Goal: Obtain resource: Obtain resource

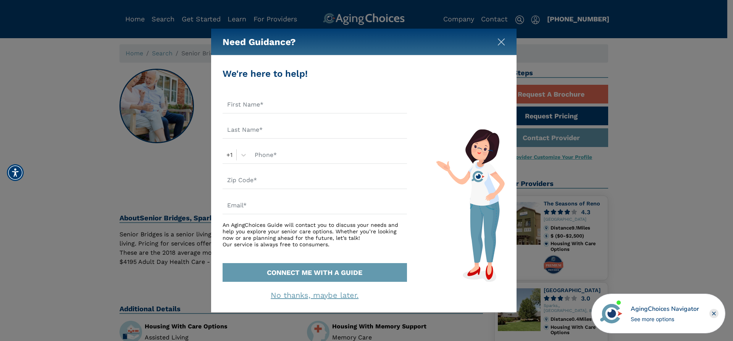
click at [504, 42] on img "Close" at bounding box center [502, 42] width 8 height 8
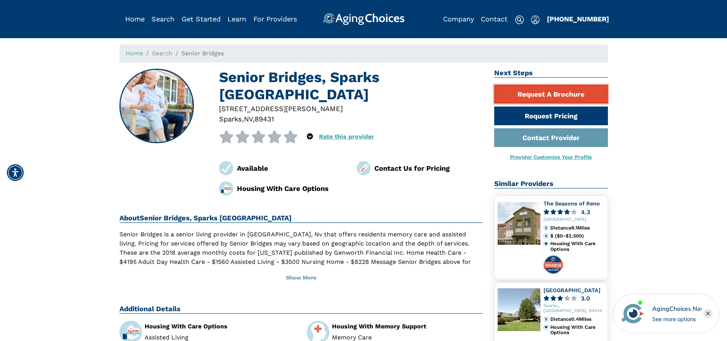
click at [522, 93] on link "Request A Brochure" at bounding box center [551, 94] width 114 height 19
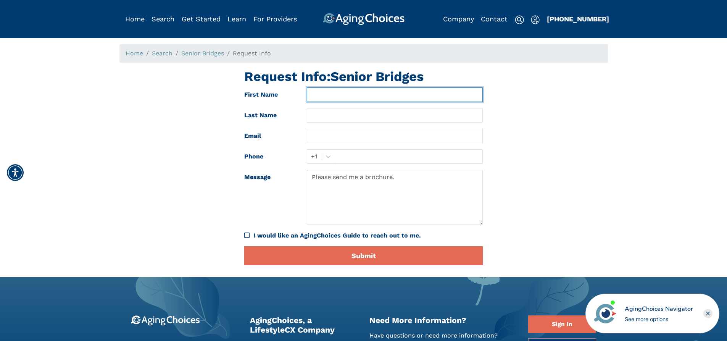
click at [331, 92] on input "text" at bounding box center [395, 94] width 176 height 15
type input "Tiffany"
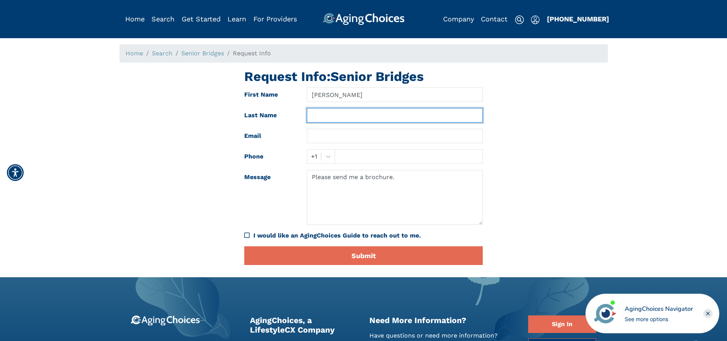
click at [326, 118] on input "text" at bounding box center [395, 115] width 176 height 15
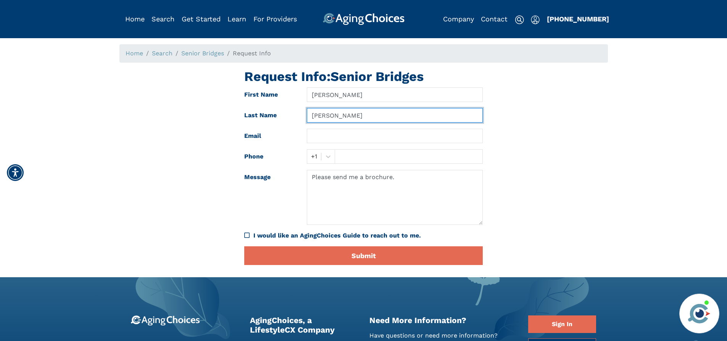
type input "Ford-Banks"
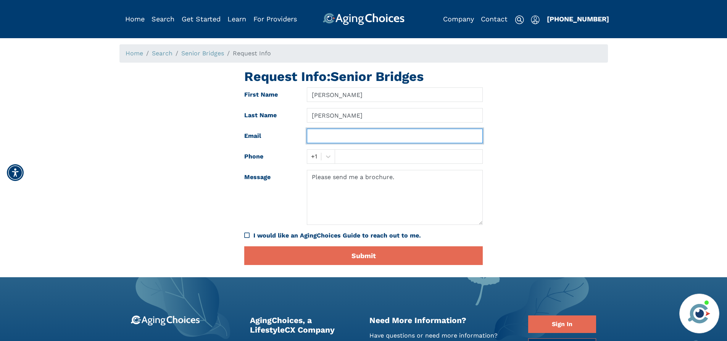
click at [321, 139] on input "text" at bounding box center [395, 136] width 176 height 15
type input "tbanks@modocmedicalcenter.org"
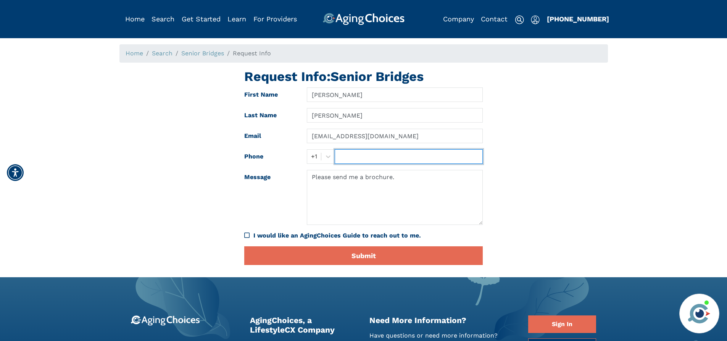
click at [351, 155] on input "text" at bounding box center [409, 156] width 148 height 15
type input "5307088840"
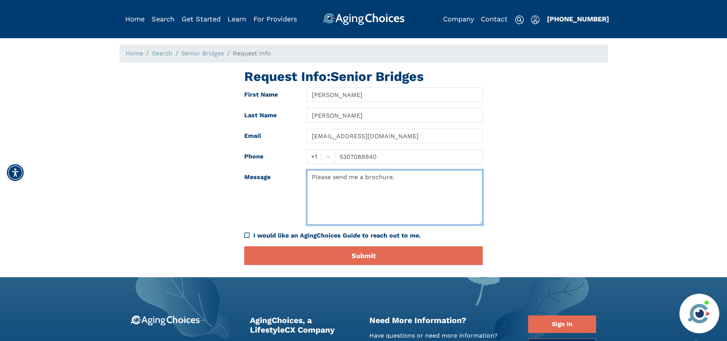
click at [378, 186] on textarea "Please send me a brochure." at bounding box center [395, 197] width 176 height 55
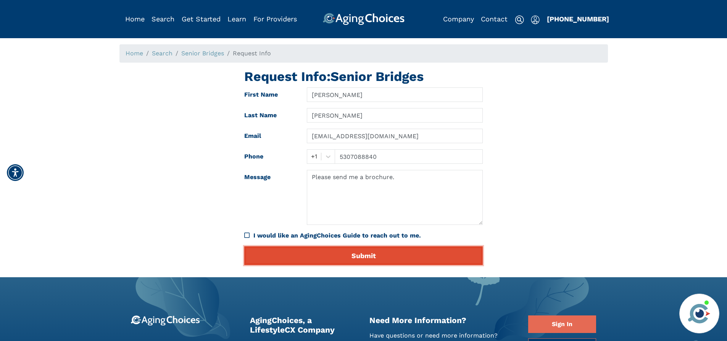
drag, startPoint x: 347, startPoint y: 252, endPoint x: 504, endPoint y: 166, distance: 179.1
click at [502, 167] on div "Request Info: Senior Bridges First Name Tiffany Last Name Ford-Banks Email tban…" at bounding box center [364, 170] width 500 height 202
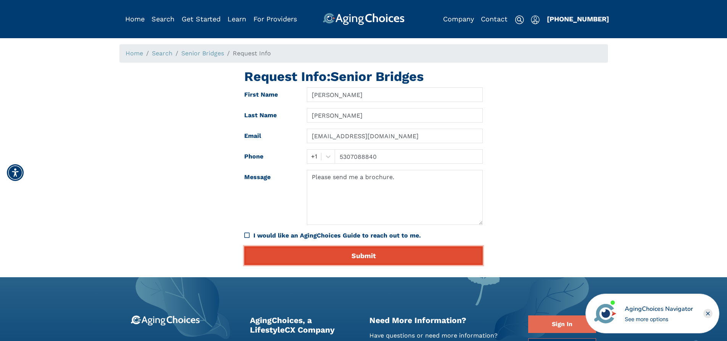
click at [381, 255] on button "Submit" at bounding box center [363, 255] width 239 height 19
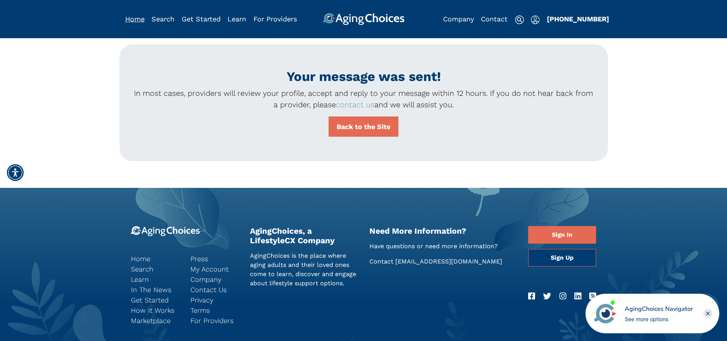
click at [139, 17] on link "Home" at bounding box center [134, 19] width 19 height 8
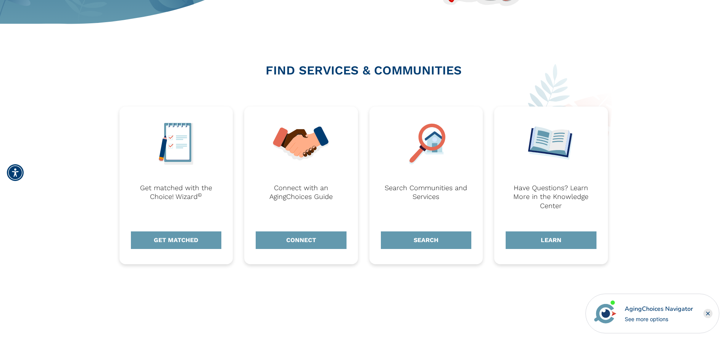
scroll to position [229, 0]
